Goal: Task Accomplishment & Management: Manage account settings

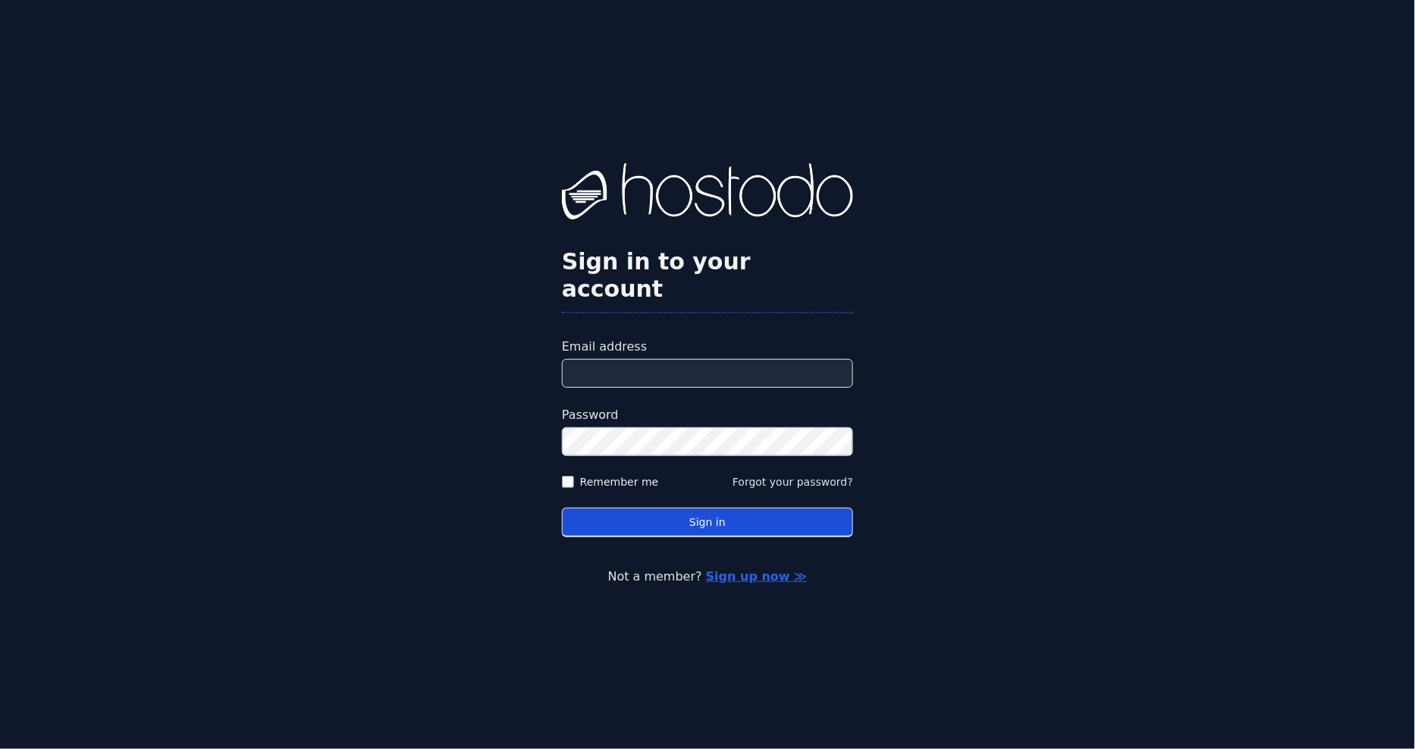
type input "**********"
click at [619, 513] on button "Sign in" at bounding box center [707, 522] width 291 height 30
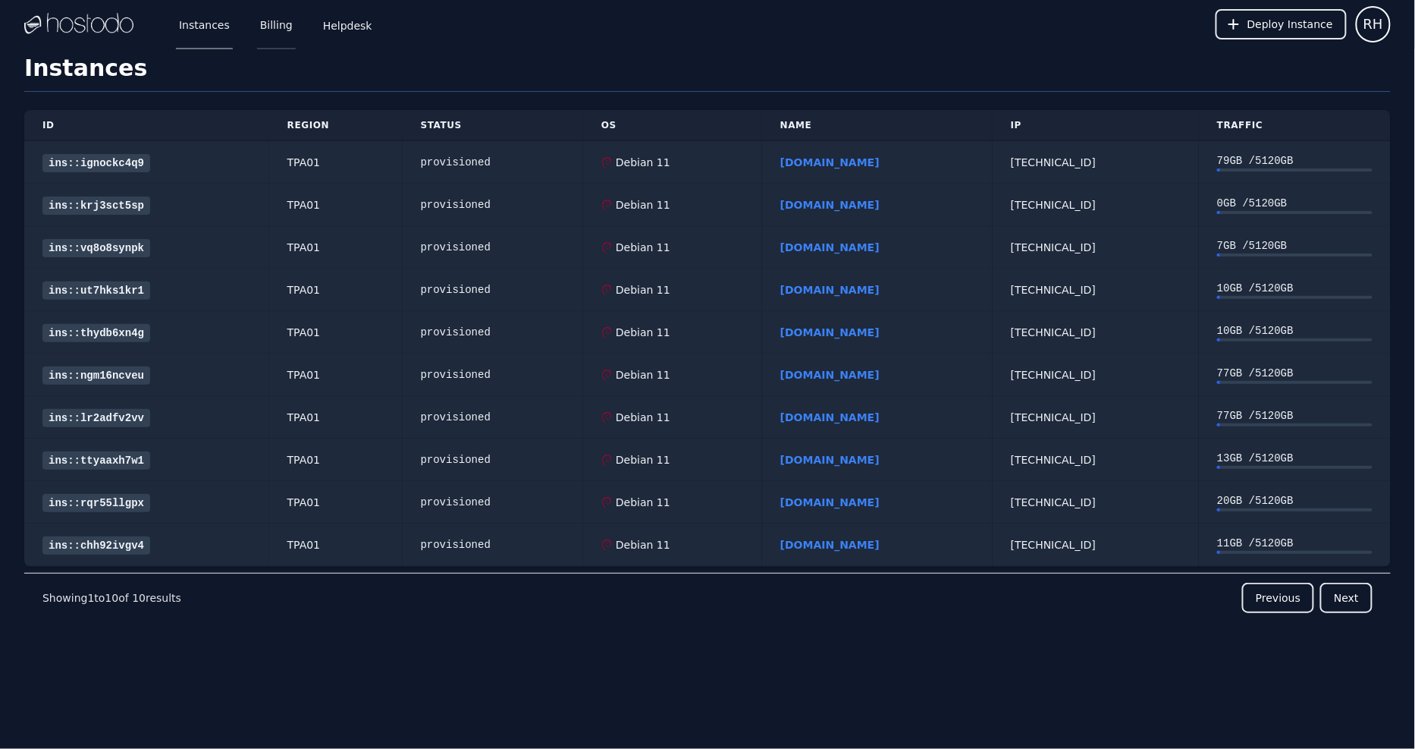
click at [276, 33] on link "Billing" at bounding box center [276, 24] width 39 height 50
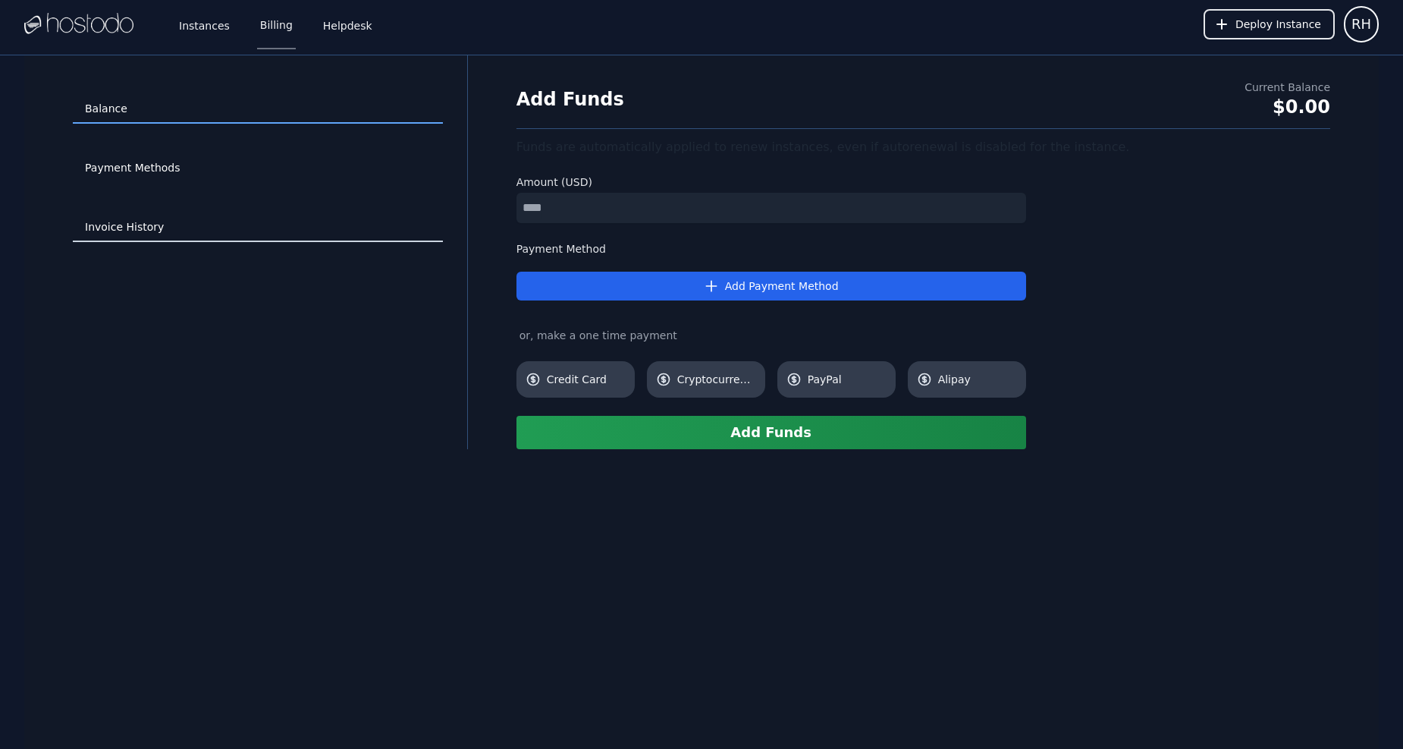
click at [138, 221] on link "Invoice History" at bounding box center [258, 227] width 370 height 29
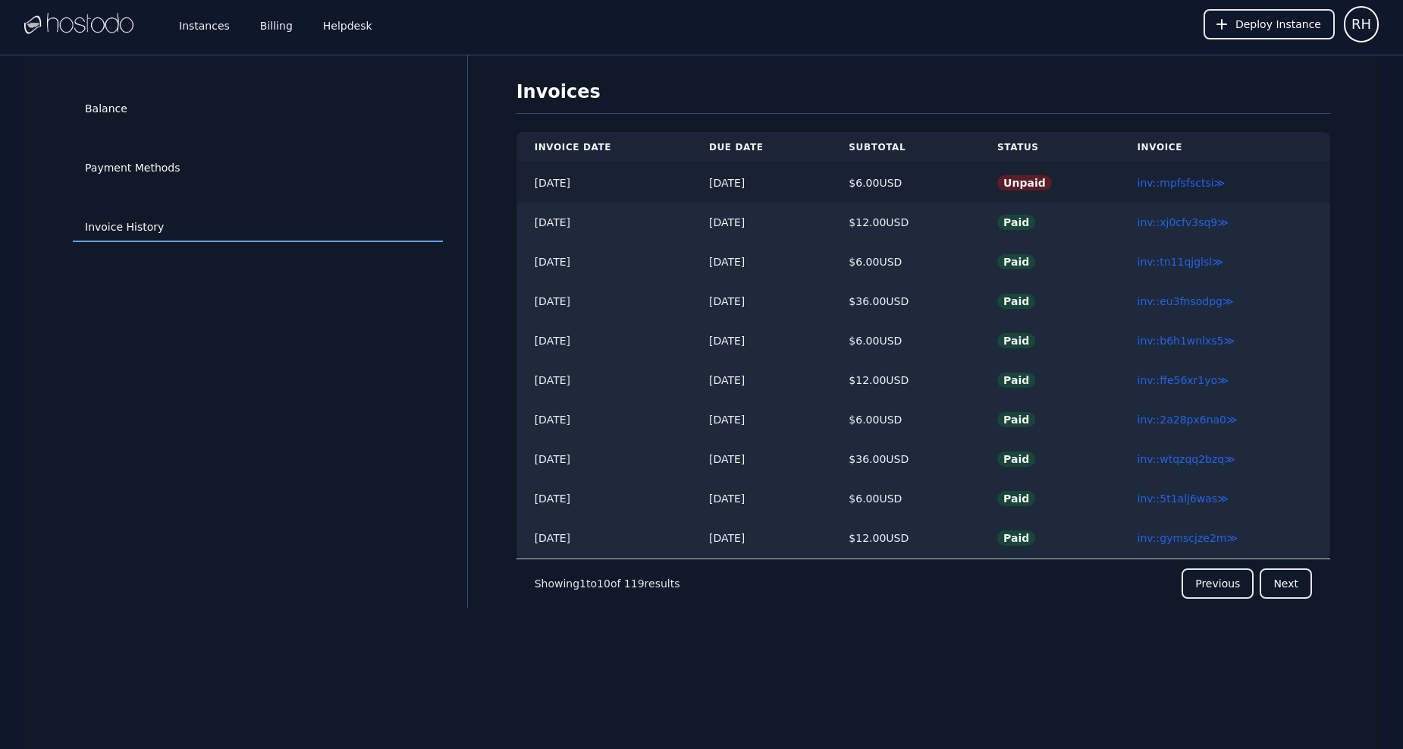
drag, startPoint x: 715, startPoint y: 182, endPoint x: 912, endPoint y: 176, distance: 196.5
click at [911, 176] on tr "09/27/2025 10/11/2025 $ 6.00 USD Unpaid inv::mpfsfsctsi ≫" at bounding box center [924, 183] width 814 height 40
click at [912, 176] on div "$ 6.00 USD" at bounding box center [905, 182] width 112 height 15
drag, startPoint x: 800, startPoint y: 181, endPoint x: 868, endPoint y: 185, distance: 67.7
click at [867, 185] on tr "09/27/2025 10/11/2025 $ 6.00 USD Unpaid inv::mpfsfsctsi ≫" at bounding box center [924, 183] width 814 height 40
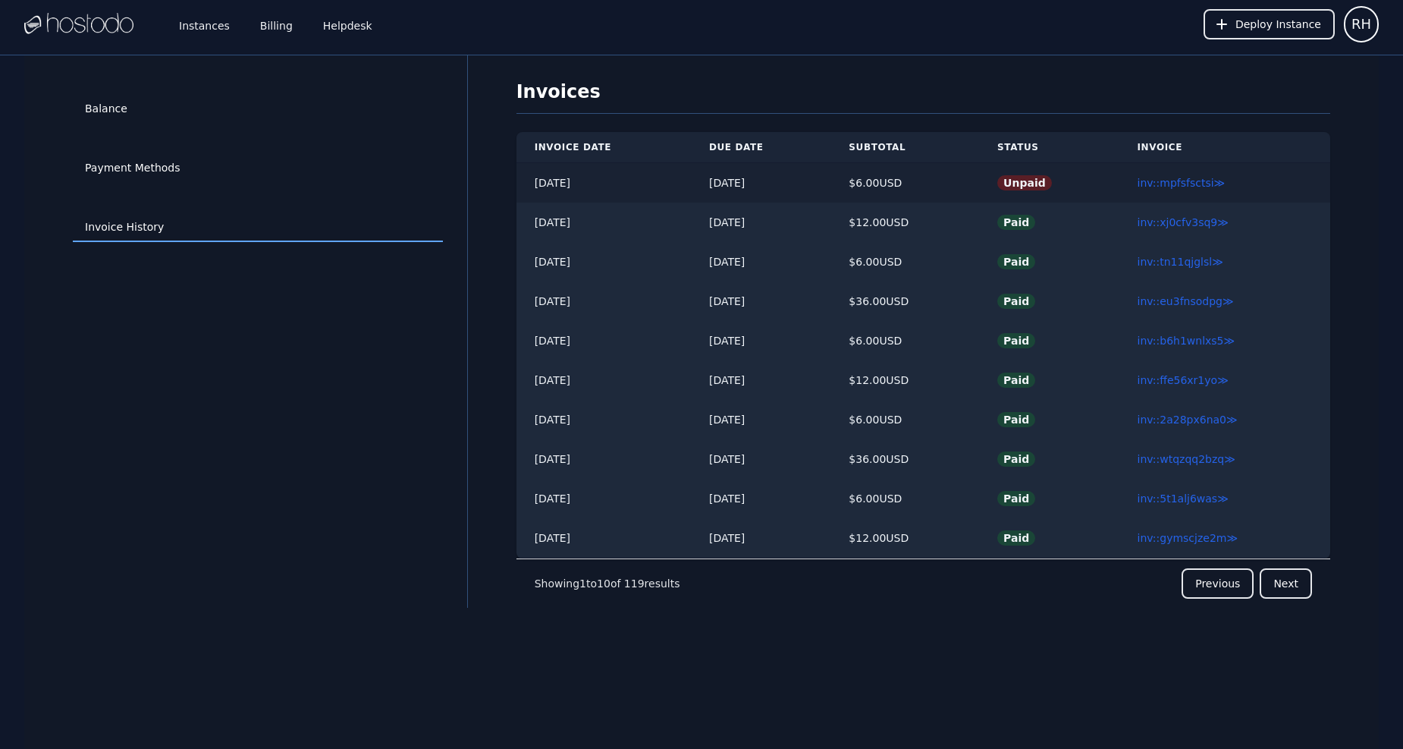
click at [868, 185] on div "$ 6.00 USD" at bounding box center [905, 182] width 112 height 15
drag, startPoint x: 916, startPoint y: 183, endPoint x: 645, endPoint y: 184, distance: 270.8
click at [645, 184] on tr "09/27/2025 10/11/2025 $ 6.00 USD Unpaid inv::mpfsfsctsi ≫" at bounding box center [924, 183] width 814 height 40
click at [645, 184] on td "[DATE]" at bounding box center [604, 183] width 174 height 40
drag, startPoint x: 683, startPoint y: 182, endPoint x: 977, endPoint y: 188, distance: 293.6
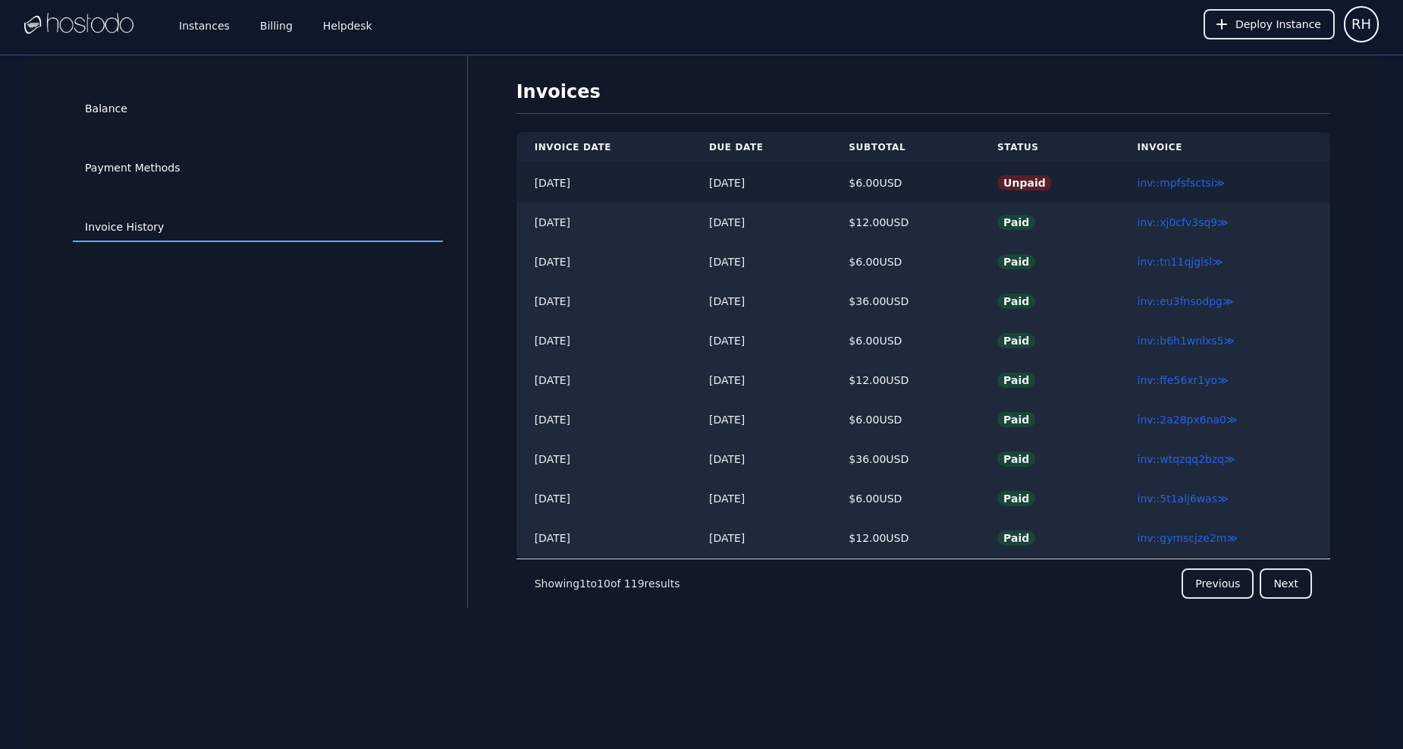
click at [976, 187] on tr "09/27/2025 10/11/2025 $ 6.00 USD Unpaid inv::mpfsfsctsi ≫" at bounding box center [924, 183] width 814 height 40
click at [977, 188] on td "$ 6.00 USD" at bounding box center [905, 183] width 149 height 40
click at [1166, 189] on link "inv::mpfsfsctsi ≫" at bounding box center [1182, 183] width 88 height 12
